Goal: Task Accomplishment & Management: Manage account settings

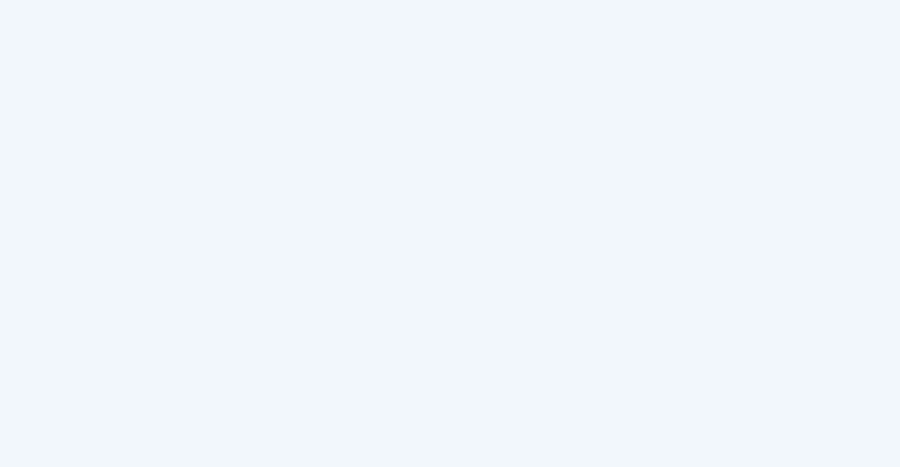
click at [694, 152] on body at bounding box center [450, 233] width 900 height 467
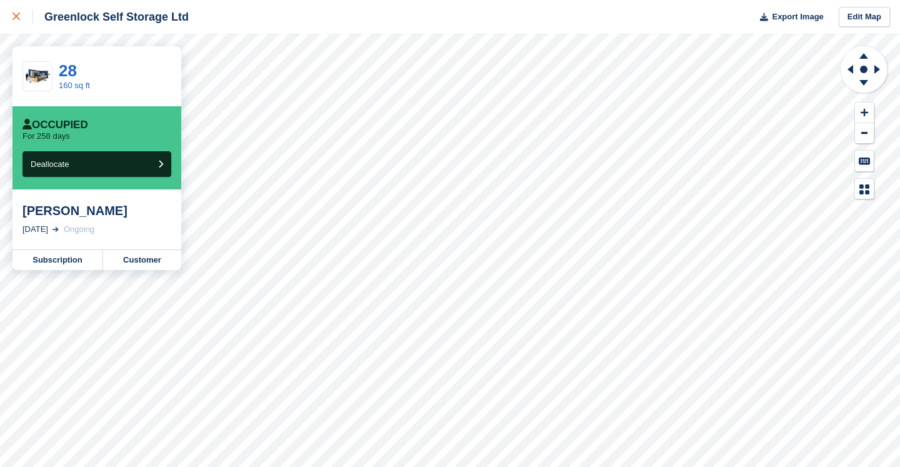
click at [16, 14] on icon at bounding box center [17, 17] width 8 height 8
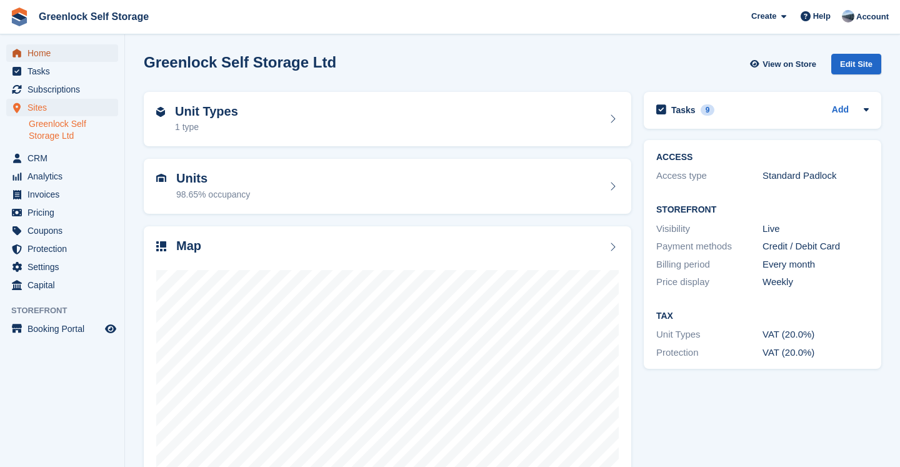
click at [34, 44] on span "Home" at bounding box center [65, 53] width 75 height 18
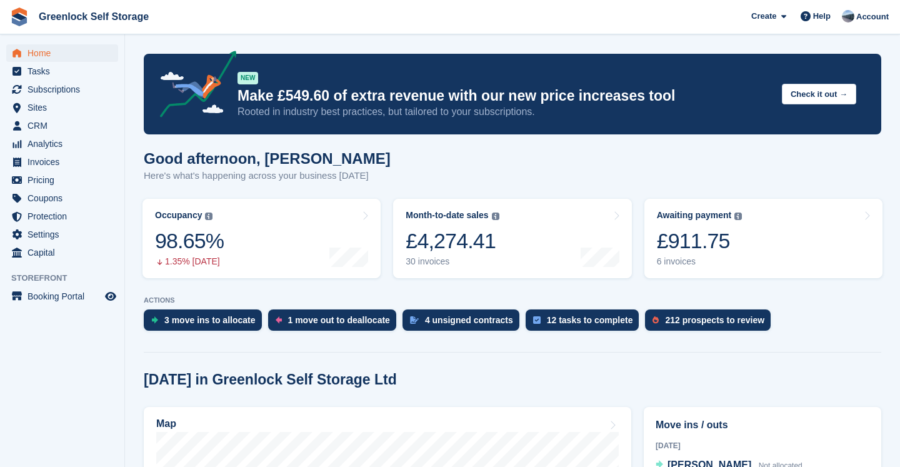
scroll to position [350, 0]
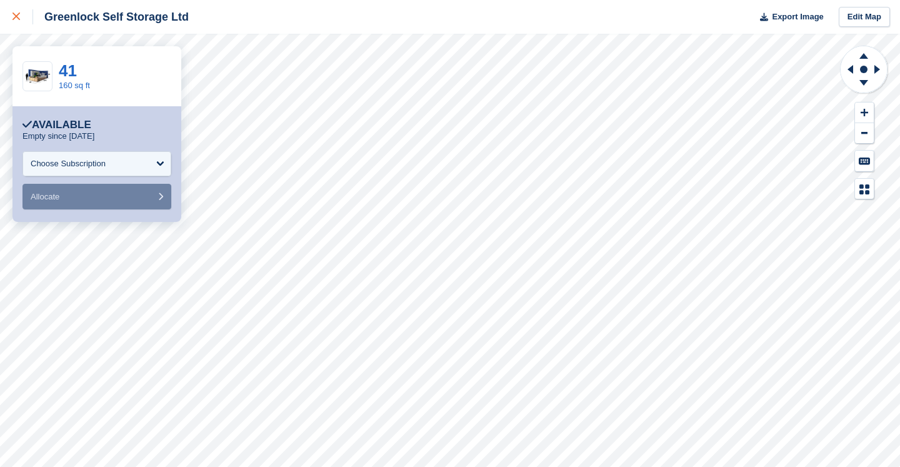
click at [20, 14] on div at bounding box center [23, 16] width 21 height 15
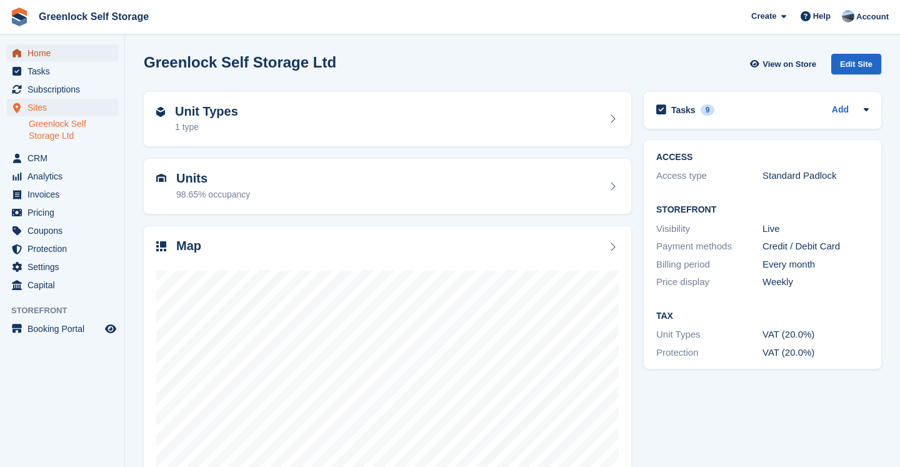
click at [45, 52] on span "Home" at bounding box center [65, 53] width 75 height 18
click at [38, 54] on span "Home" at bounding box center [65, 53] width 75 height 18
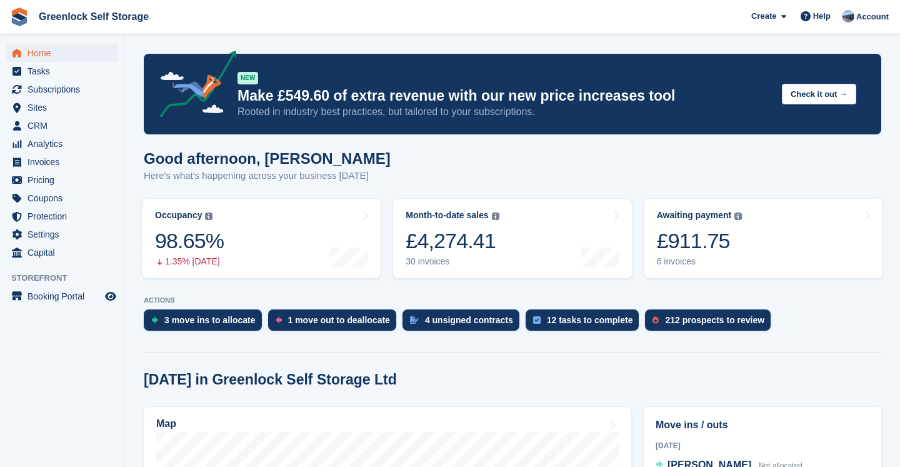
click at [721, 182] on section "NEW Make £549.60 of extra revenue with our new price increases tool Rooted in i…" at bounding box center [512, 437] width 775 height 874
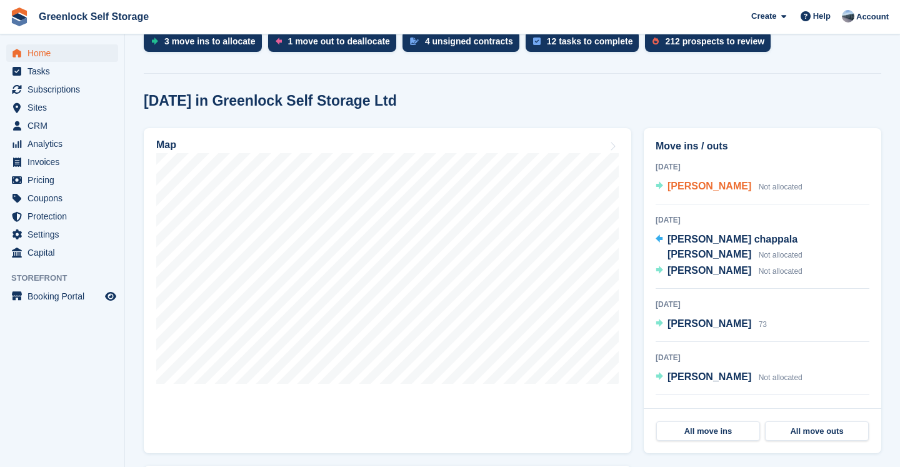
click at [708, 186] on span "Gavin Bassett-Simmonds" at bounding box center [710, 186] width 84 height 11
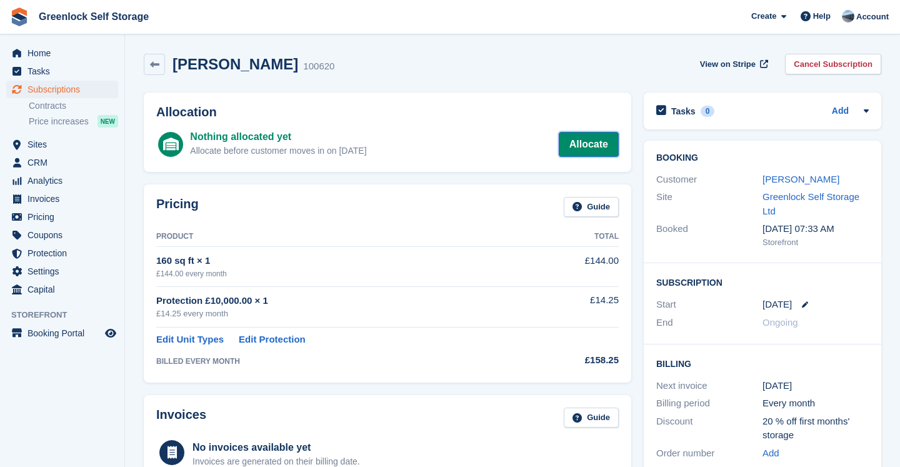
click at [592, 139] on link "Allocate" at bounding box center [589, 144] width 60 height 25
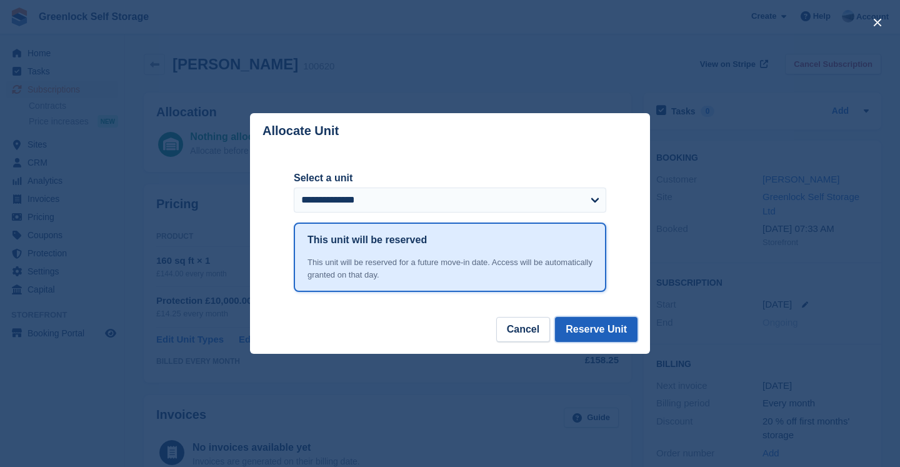
click at [596, 331] on button "Reserve Unit" at bounding box center [596, 329] width 83 height 25
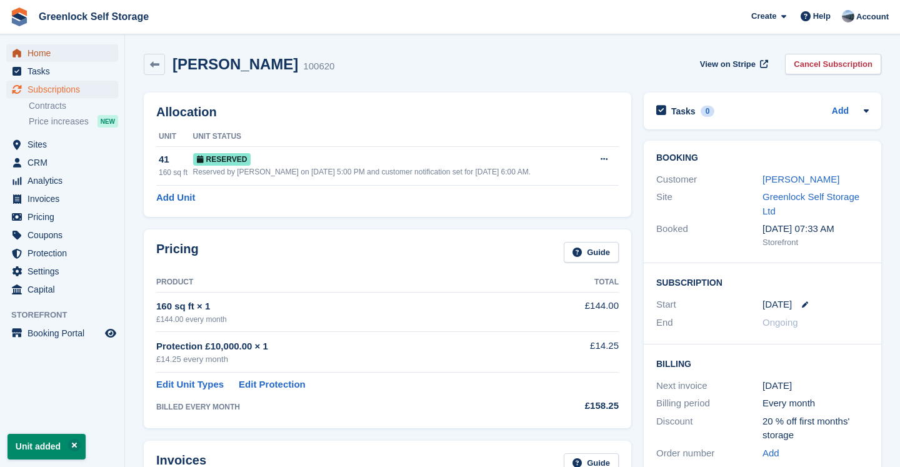
click at [42, 54] on span "Home" at bounding box center [65, 53] width 75 height 18
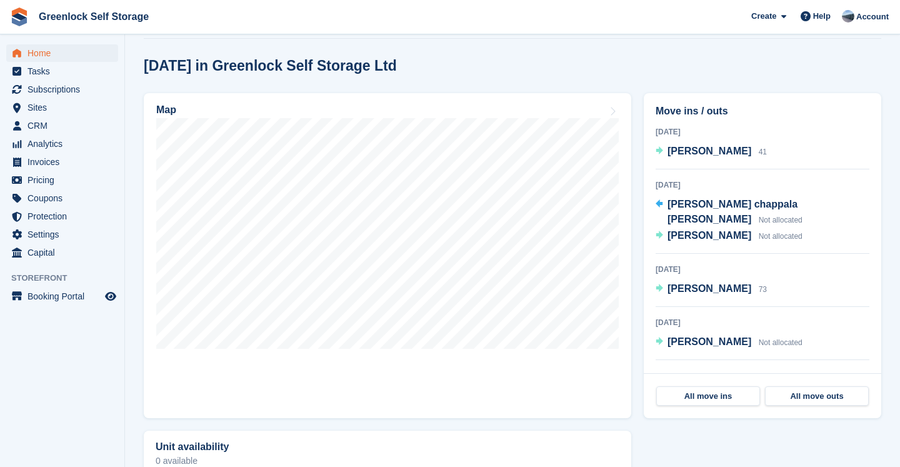
scroll to position [314, 0]
click at [700, 153] on span "[PERSON_NAME]" at bounding box center [710, 150] width 84 height 11
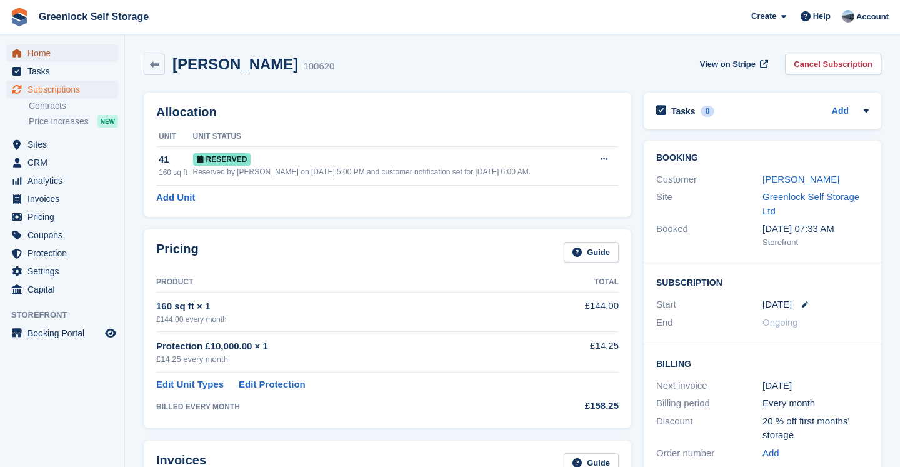
click at [37, 54] on span "Home" at bounding box center [65, 53] width 75 height 18
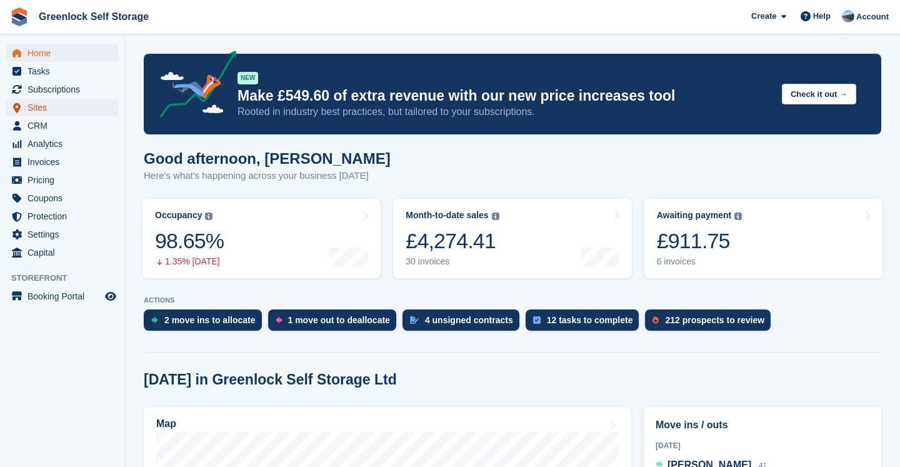
click at [31, 99] on span "Sites" at bounding box center [65, 108] width 75 height 18
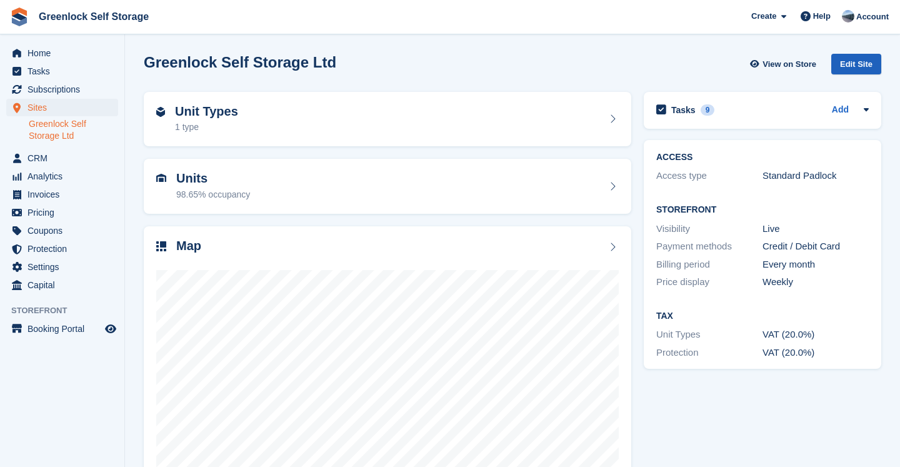
click at [866, 63] on div "Edit Site" at bounding box center [856, 64] width 50 height 21
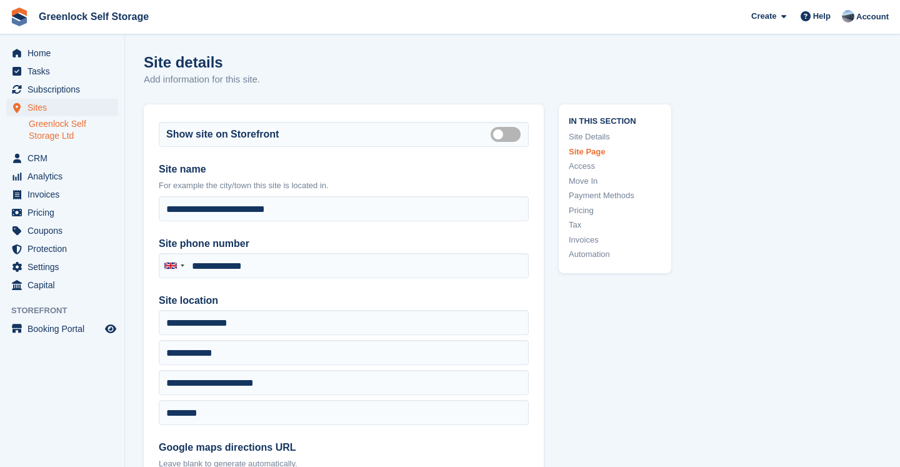
type input "**********"
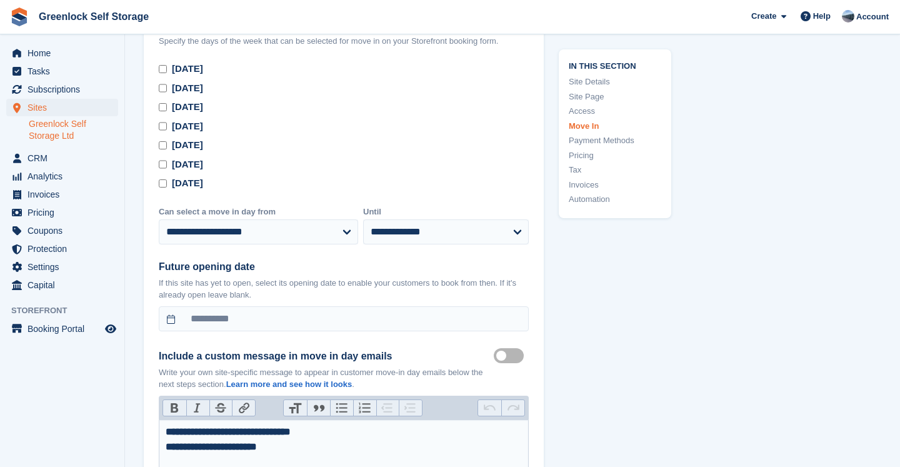
scroll to position [3533, 0]
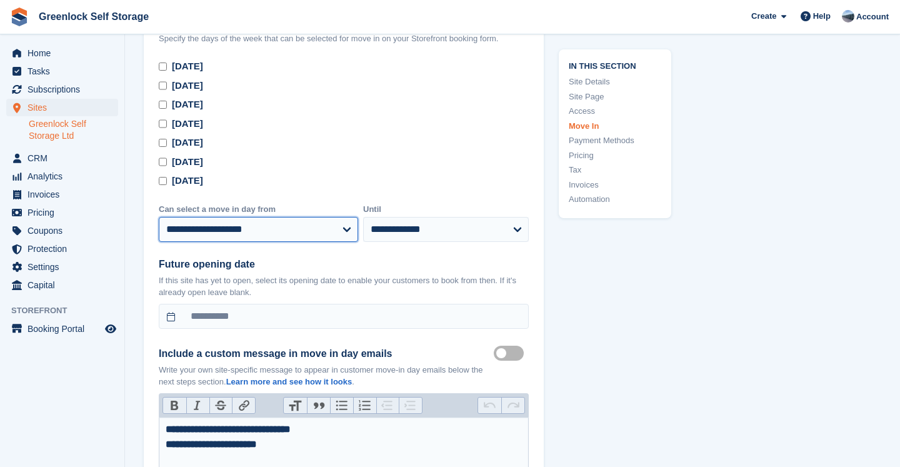
click at [298, 235] on select "**********" at bounding box center [258, 229] width 199 height 25
select select "*"
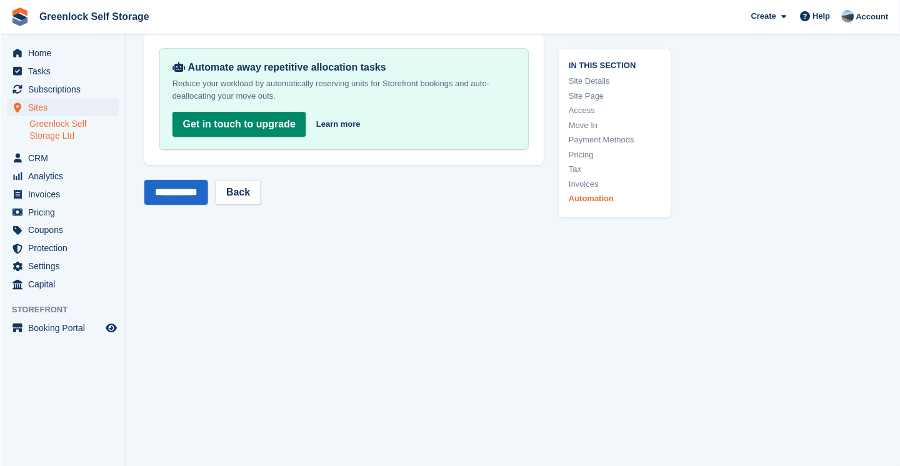
scroll to position [5941, 0]
click at [185, 205] on input "**********" at bounding box center [176, 192] width 64 height 25
